Goal: Transaction & Acquisition: Purchase product/service

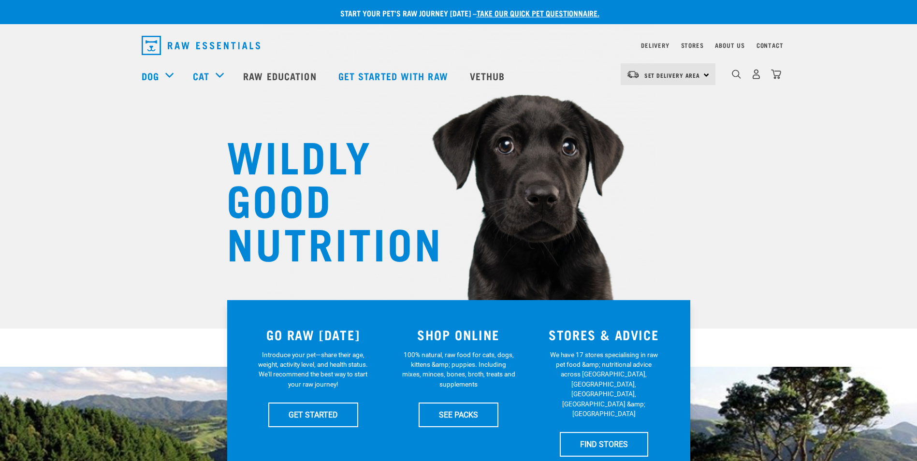
click at [704, 75] on div "Set Delivery Area North Island South Island" at bounding box center [667, 74] width 95 height 22
click at [640, 102] on link "[GEOGRAPHIC_DATA]" at bounding box center [666, 101] width 93 height 21
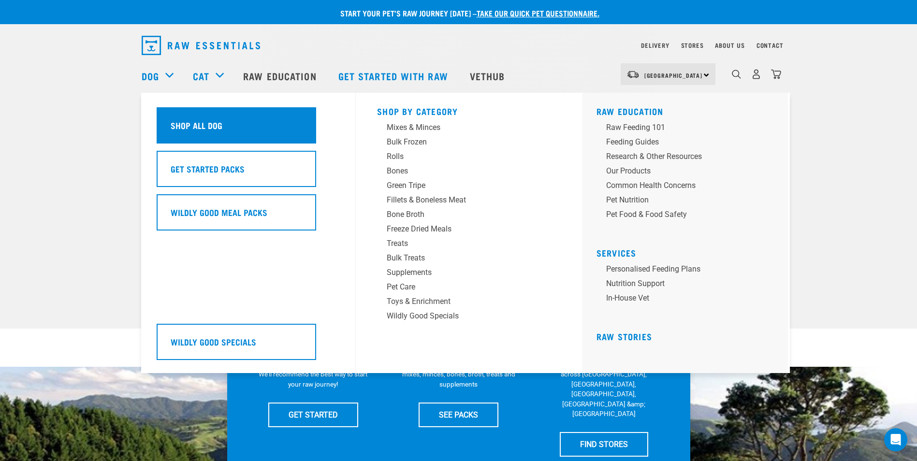
click at [202, 127] on h5 "Shop All Dog" at bounding box center [197, 125] width 52 height 13
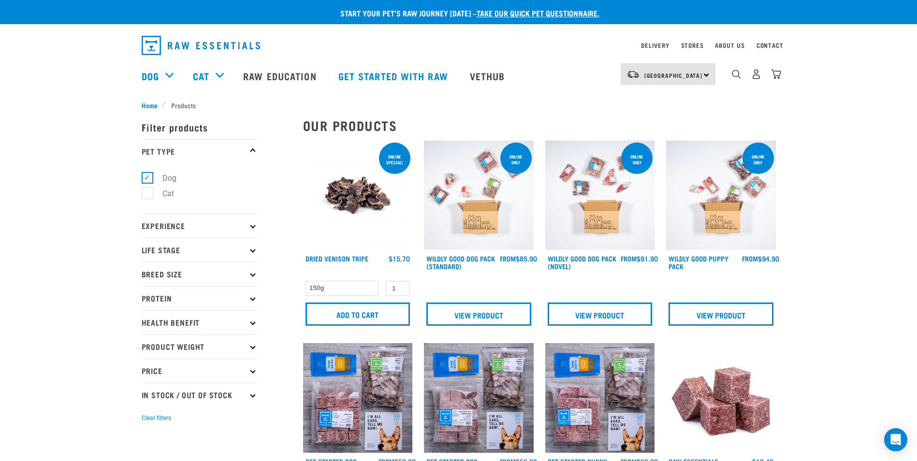
click at [255, 275] on p "Breed Size" at bounding box center [200, 274] width 116 height 24
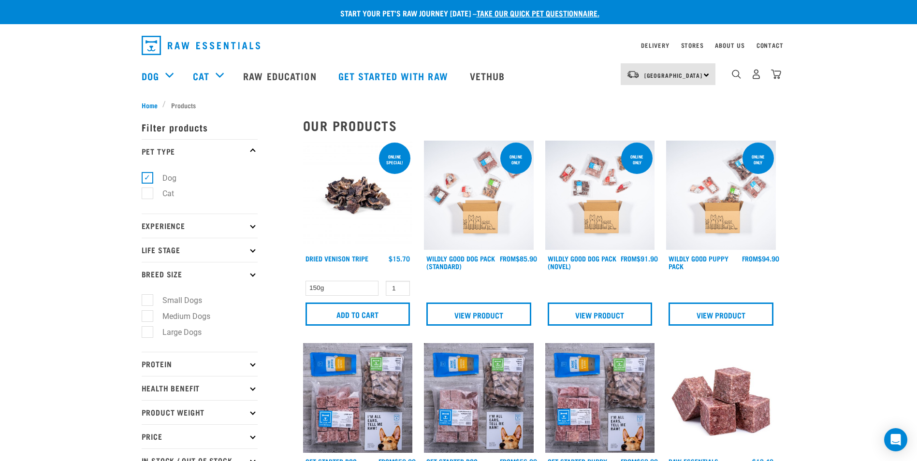
click at [147, 333] on label "Large Dogs" at bounding box center [176, 332] width 58 height 12
click at [147, 333] on input "Large Dogs" at bounding box center [145, 330] width 6 height 6
checkbox input "true"
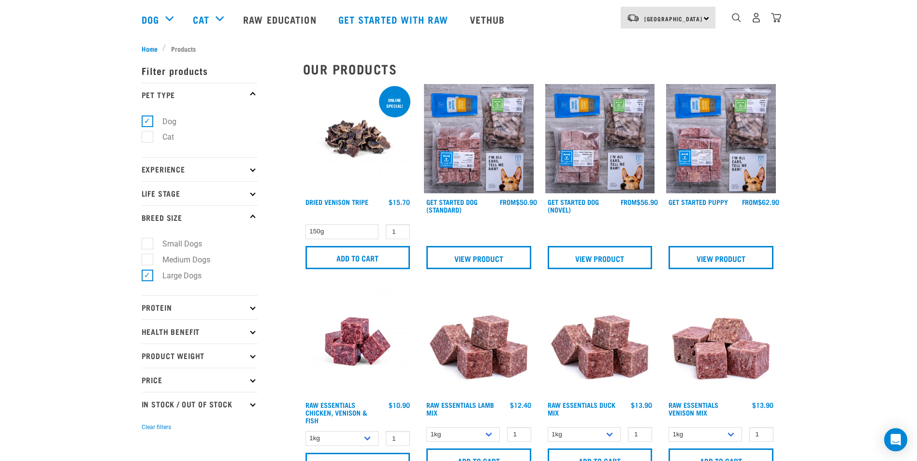
scroll to position [145, 0]
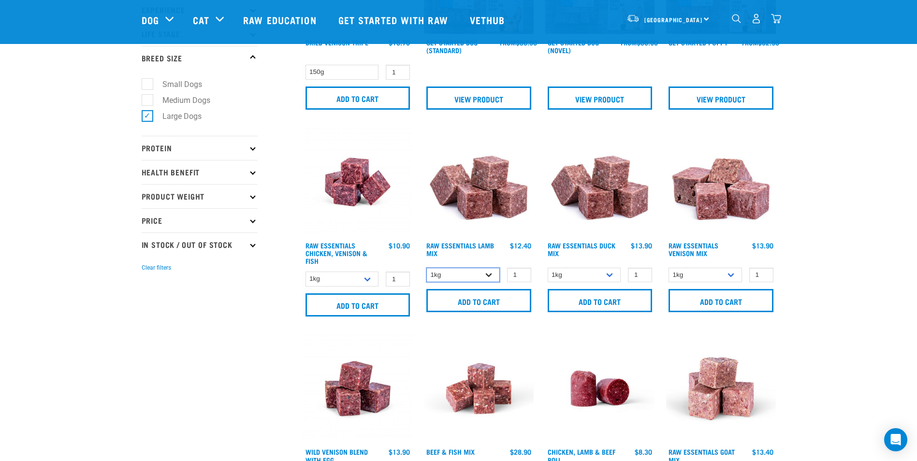
click at [489, 274] on select "1kg 3kg Bulk (10kg)" at bounding box center [462, 275] width 73 height 15
select select "24"
click at [426, 268] on select "1kg 3kg Bulk (10kg)" at bounding box center [462, 275] width 73 height 15
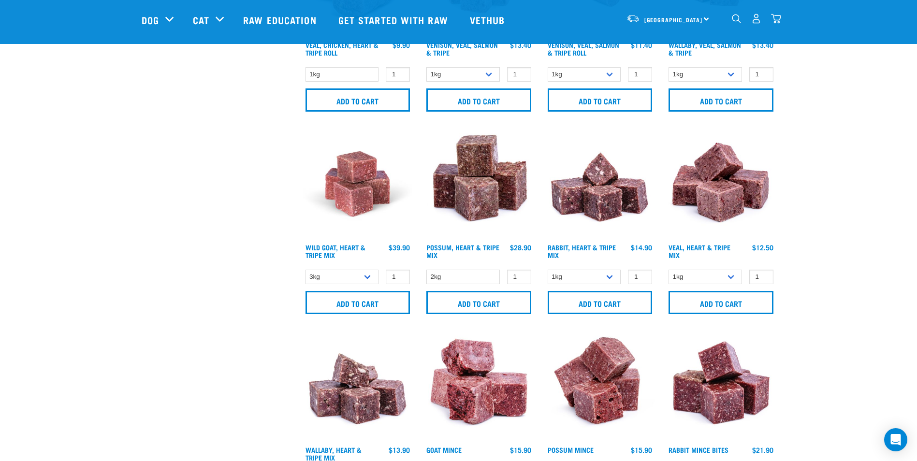
scroll to position [1450, 0]
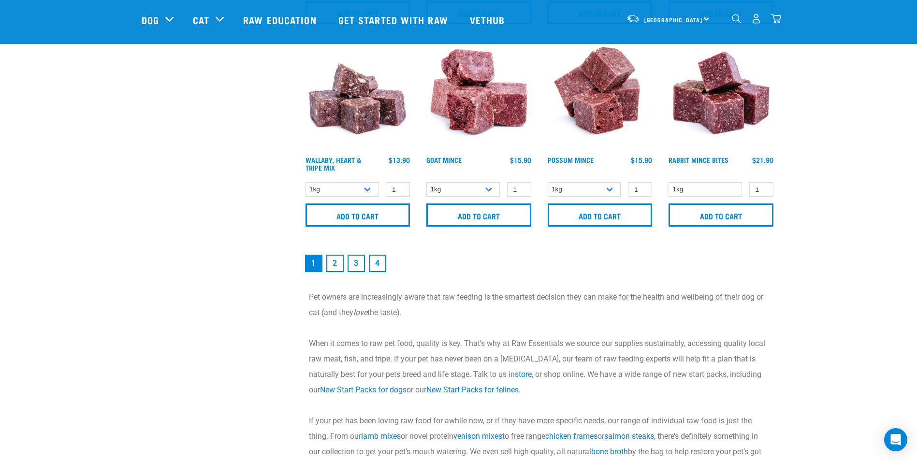
click at [333, 265] on link "2" at bounding box center [334, 263] width 17 height 17
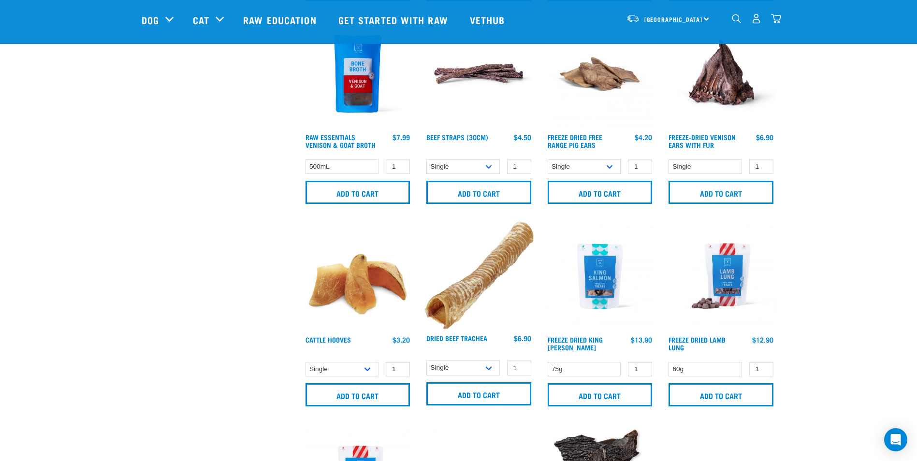
scroll to position [1305, 0]
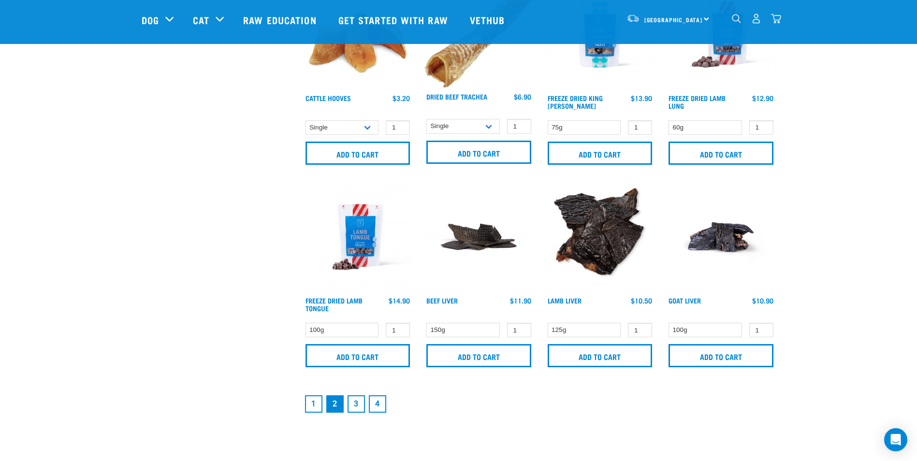
click at [356, 404] on link "3" at bounding box center [355, 403] width 17 height 17
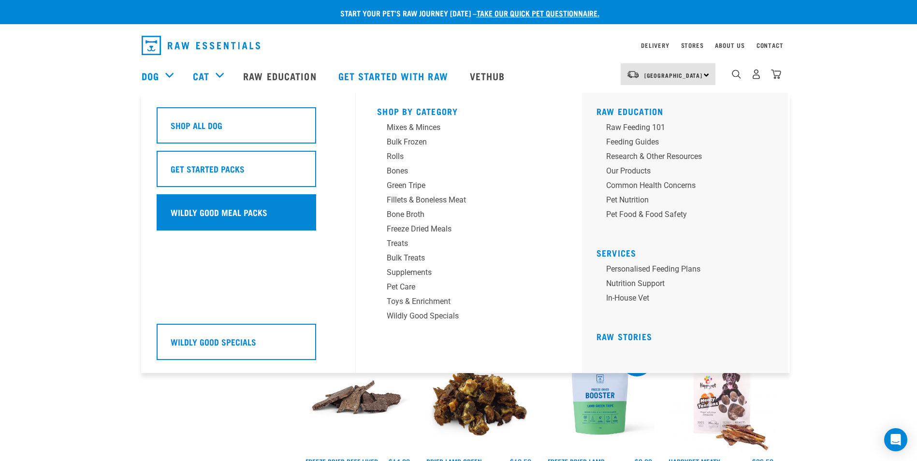
click at [180, 206] on h5 "Wildly Good Meal Packs" at bounding box center [219, 212] width 97 height 13
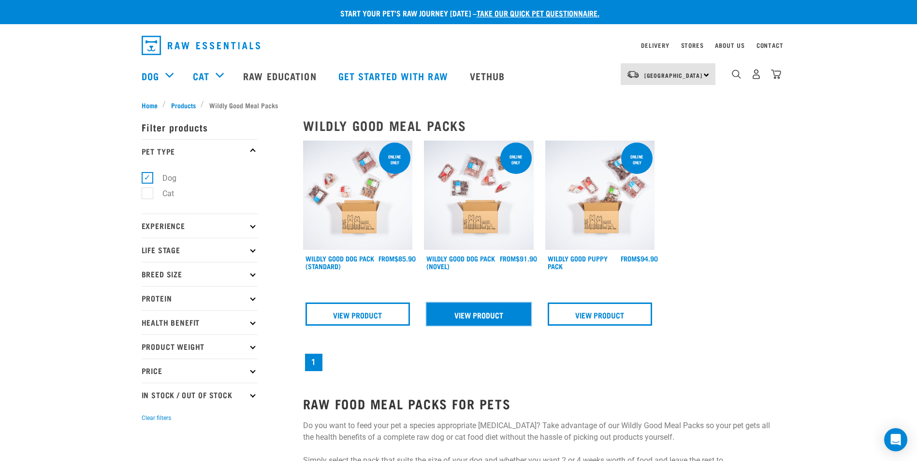
click at [451, 315] on link "View Product" at bounding box center [478, 313] width 105 height 23
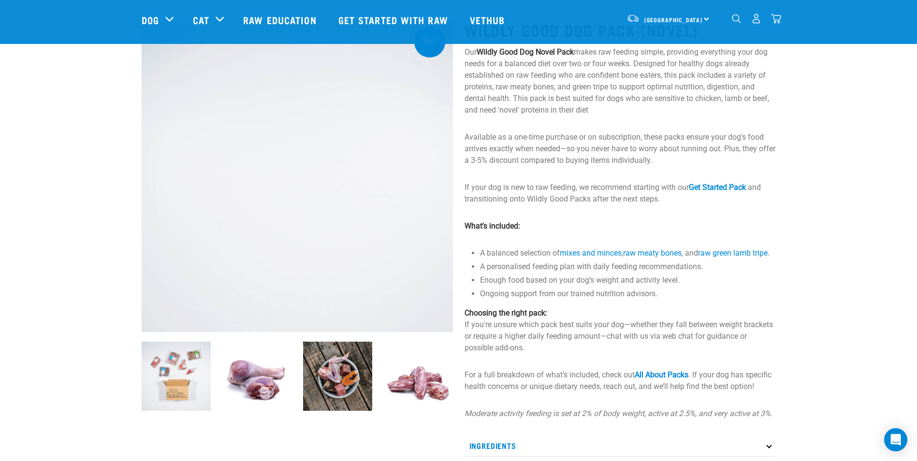
scroll to position [242, 0]
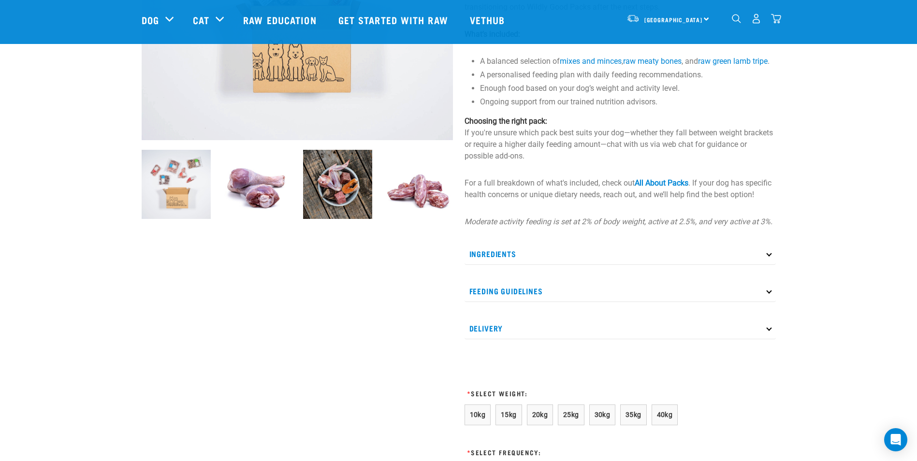
click at [768, 256] on icon at bounding box center [768, 253] width 5 height 5
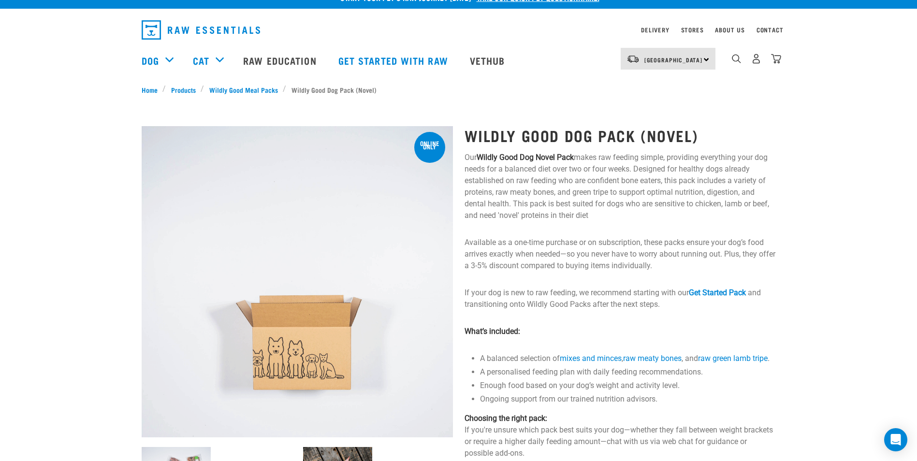
scroll to position [0, 0]
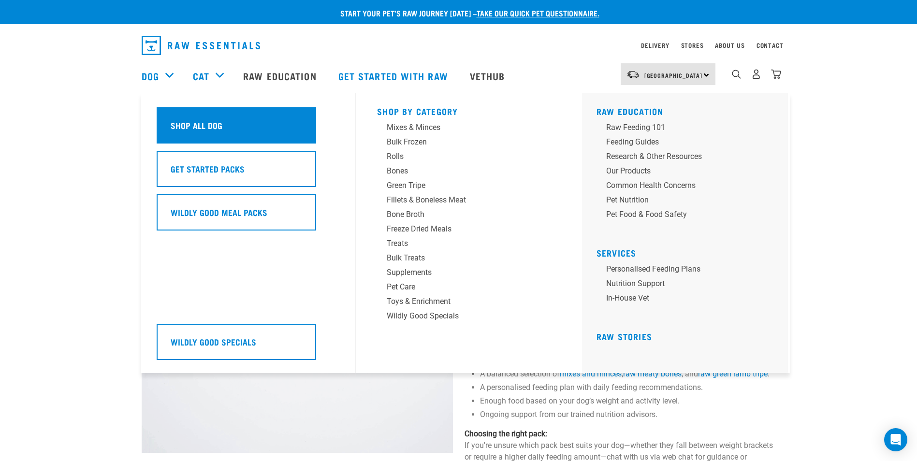
click at [176, 121] on h5 "Shop All Dog" at bounding box center [197, 125] width 52 height 13
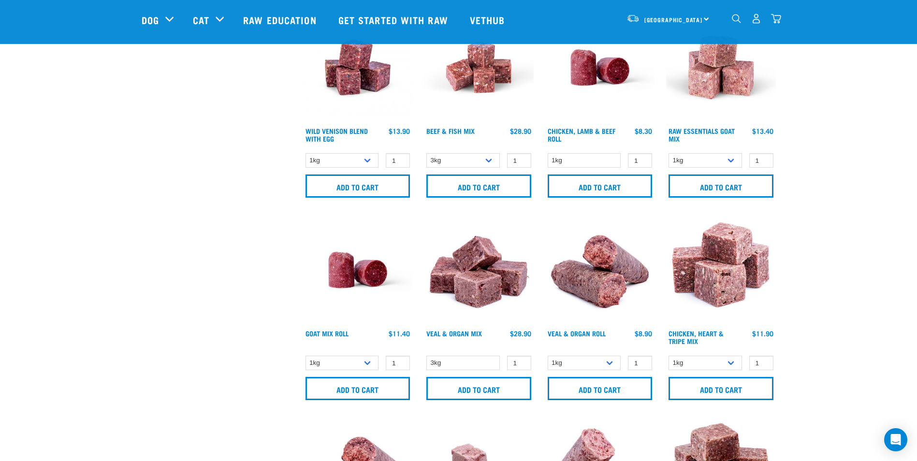
scroll to position [677, 0]
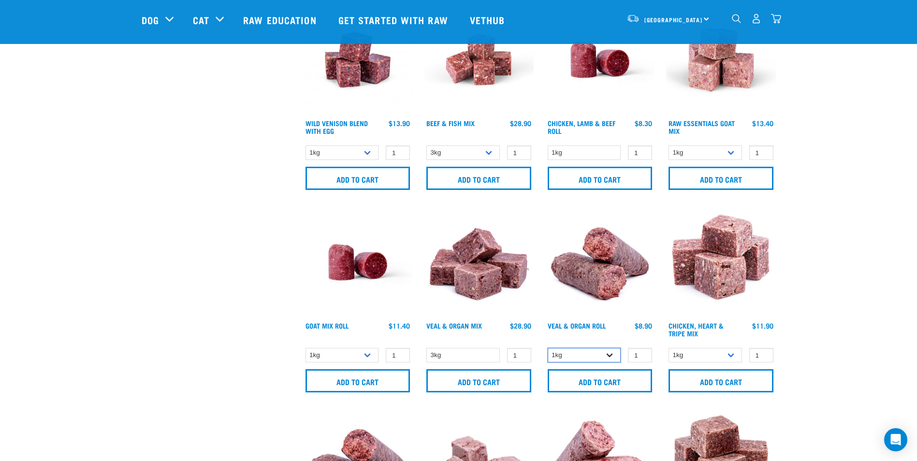
click at [611, 354] on select "1kg Bulk (10kg)" at bounding box center [583, 355] width 73 height 15
select select "920"
click at [547, 348] on select "1kg Bulk (10kg)" at bounding box center [583, 355] width 73 height 15
click at [593, 379] on input "Add to cart" at bounding box center [599, 380] width 105 height 23
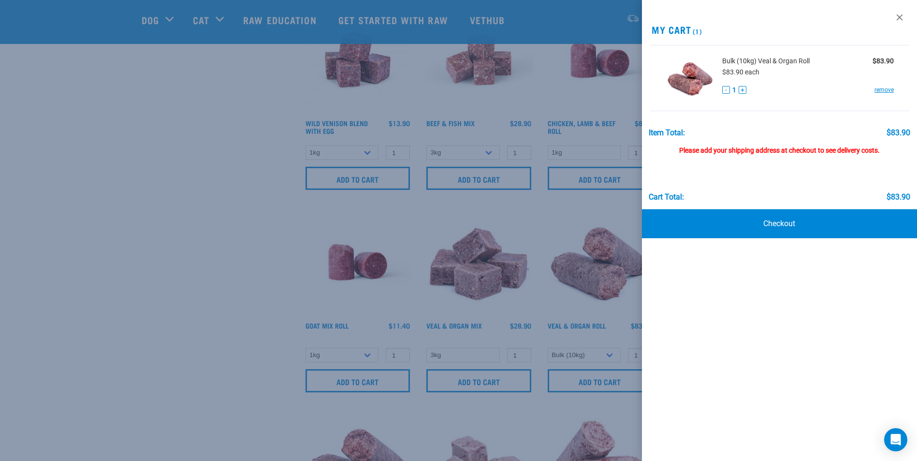
click at [272, 316] on div at bounding box center [458, 230] width 917 height 461
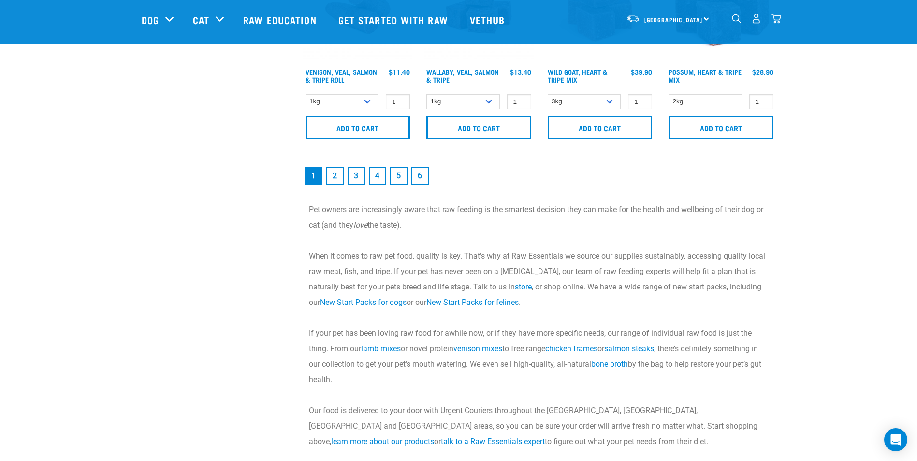
scroll to position [1546, 0]
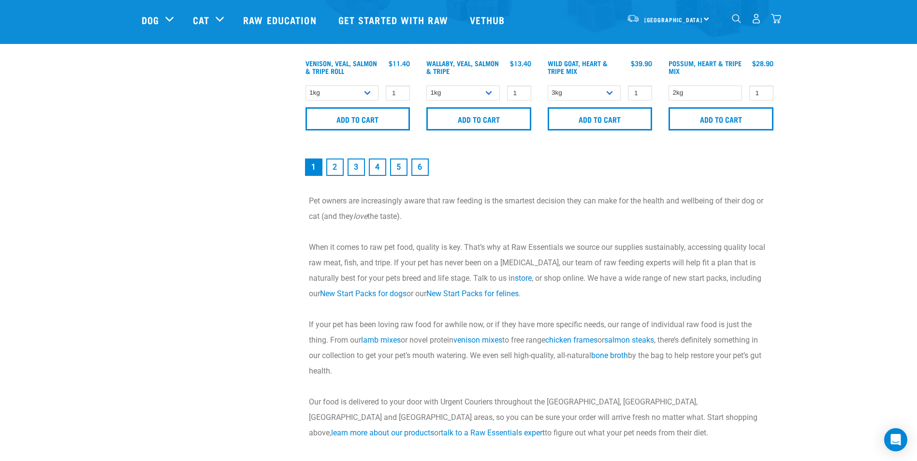
click at [420, 166] on link "6" at bounding box center [419, 166] width 17 height 17
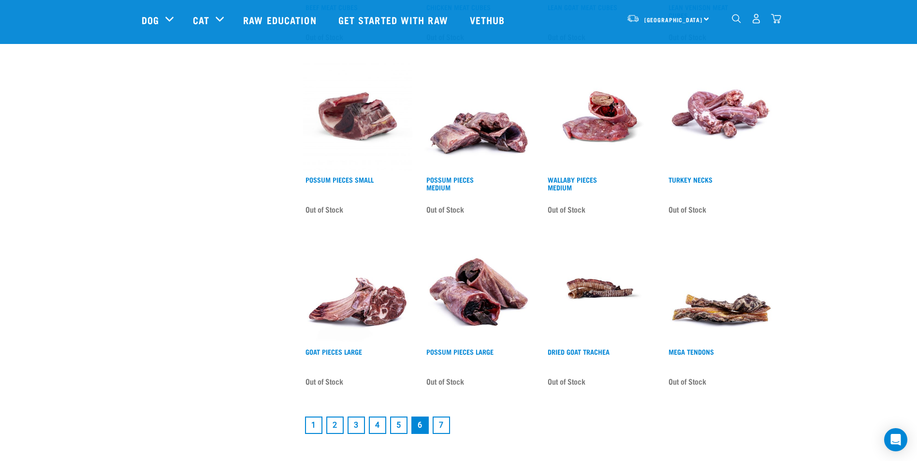
scroll to position [1305, 0]
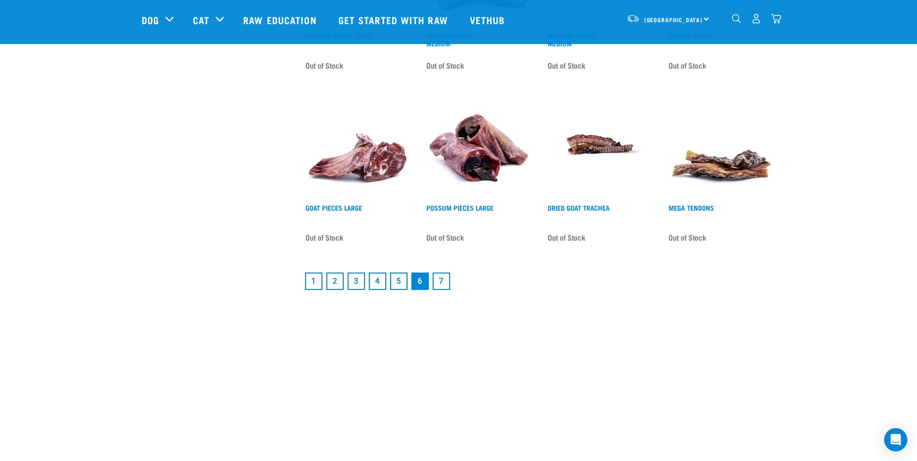
click at [440, 281] on link "7" at bounding box center [440, 281] width 17 height 17
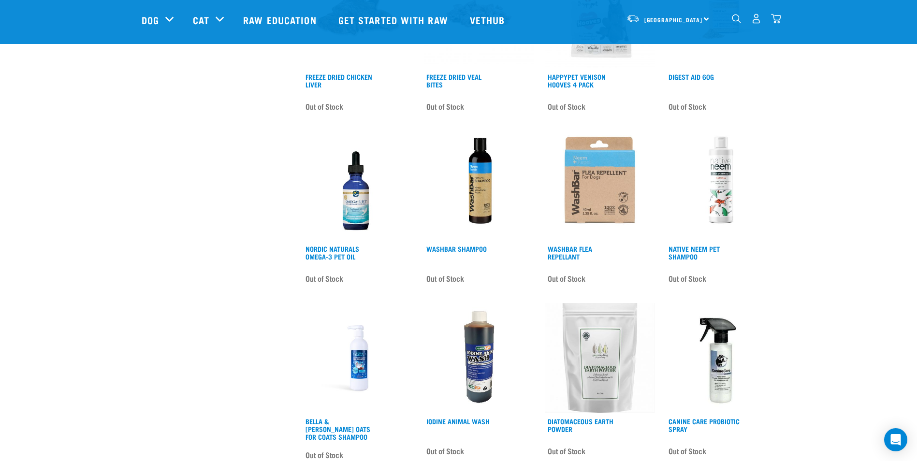
scroll to position [918, 0]
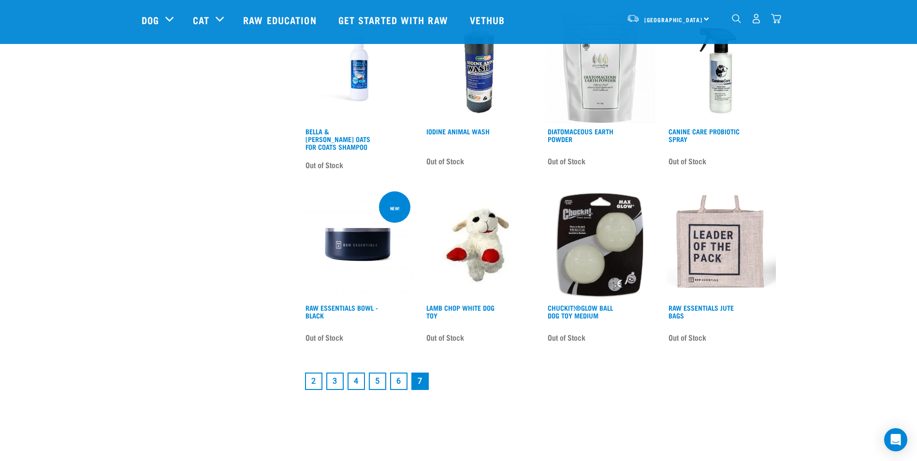
click at [399, 380] on link "6" at bounding box center [398, 381] width 17 height 17
click at [378, 378] on link "5" at bounding box center [377, 381] width 17 height 17
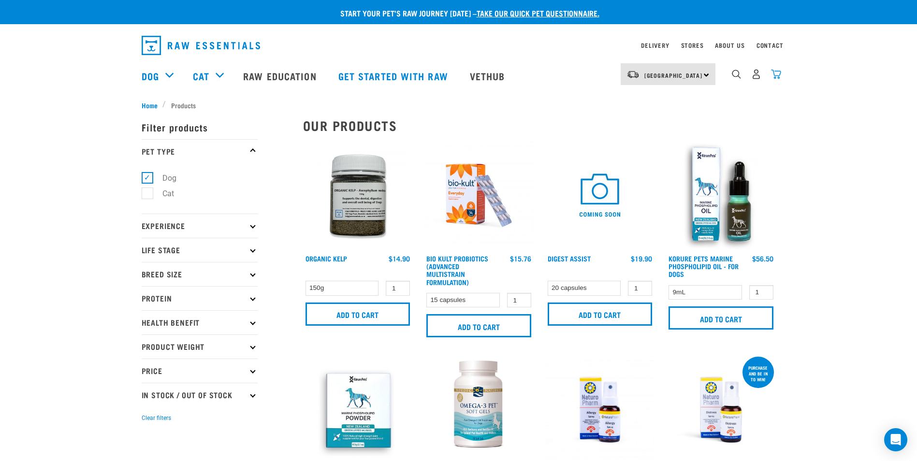
click at [777, 76] on img "dropdown navigation" at bounding box center [776, 74] width 10 height 10
